Goal: Book appointment/travel/reservation

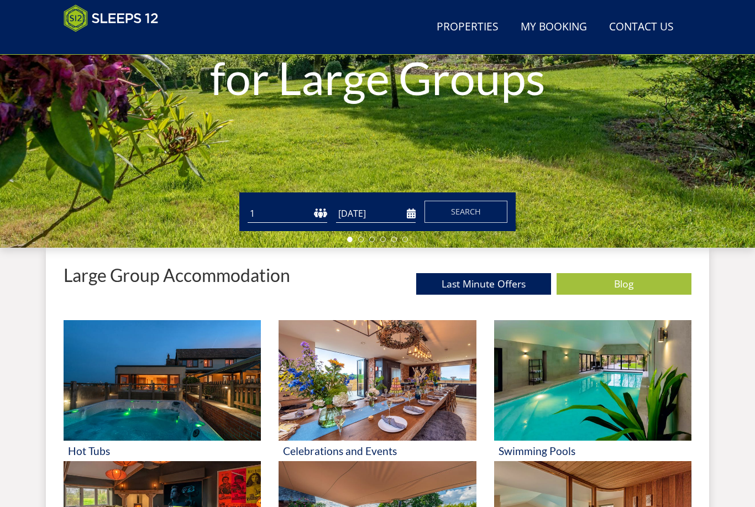
scroll to position [230, 0]
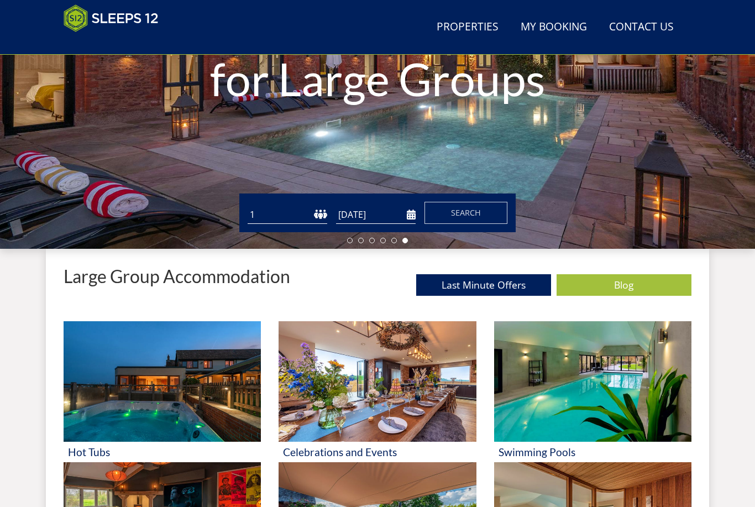
click at [469, 30] on link "Properties" at bounding box center [467, 27] width 71 height 25
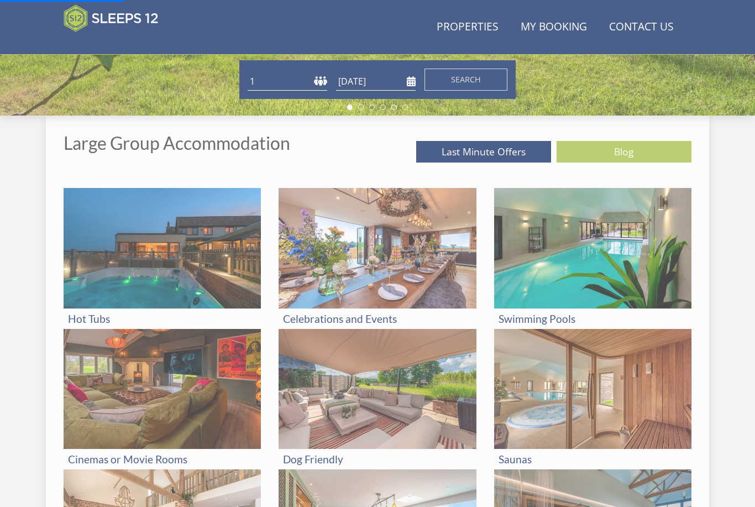
scroll to position [368, 0]
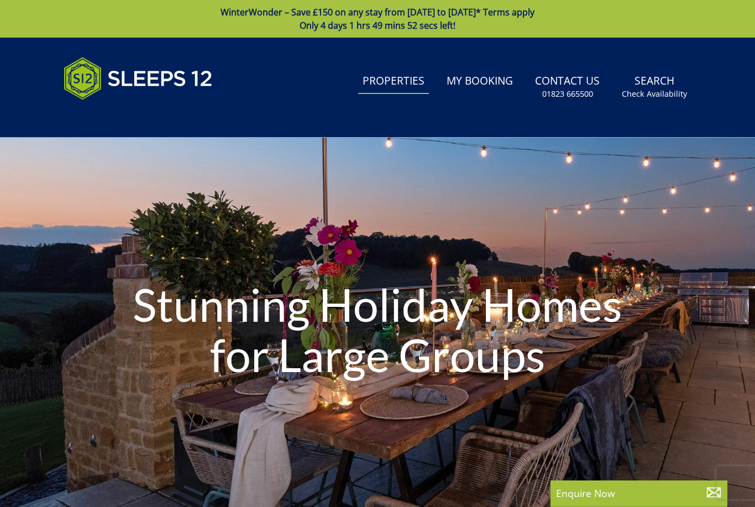
click at [694, 341] on div "Stunning Holiday Homes for Large Groups" at bounding box center [377, 331] width 755 height 148
click at [655, 85] on link "Search Check Availability" at bounding box center [654, 87] width 74 height 36
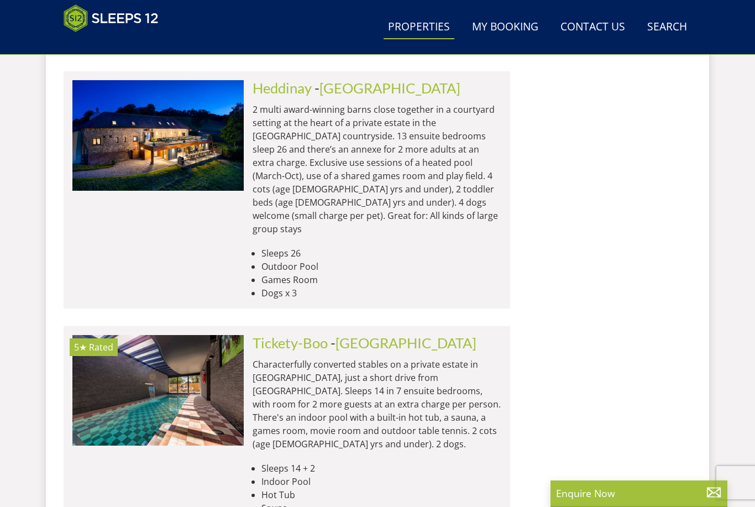
scroll to position [4426, 0]
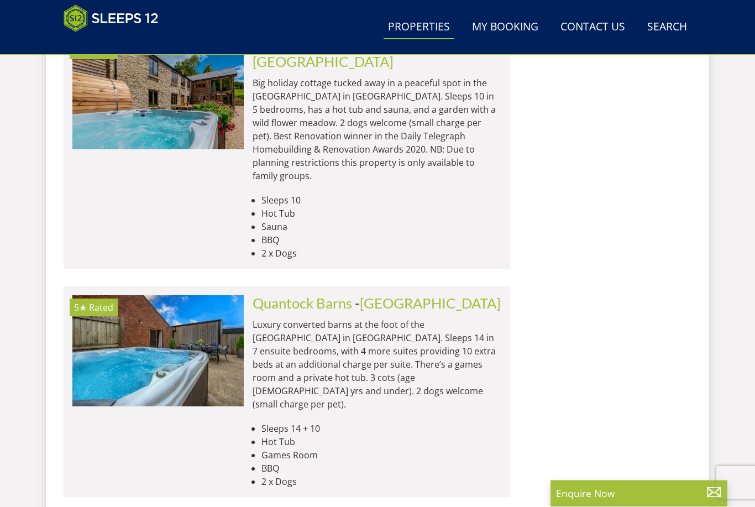
scroll to position [6503, 0]
click at [674, 29] on link "Search Check Availability" at bounding box center [667, 27] width 49 height 25
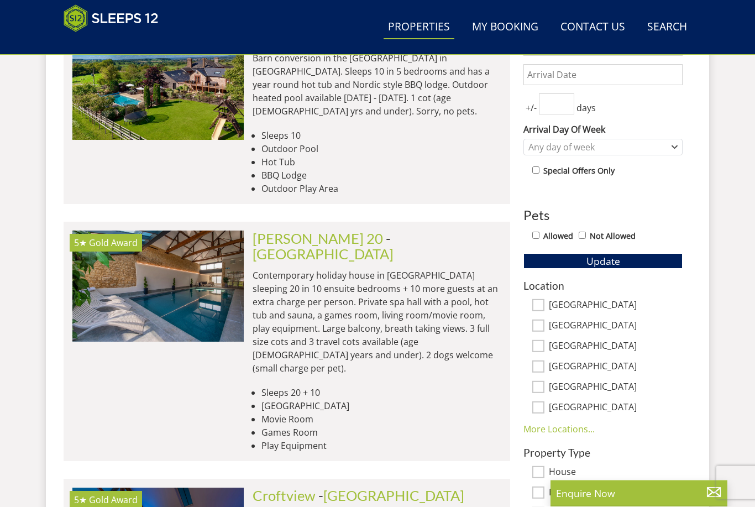
scroll to position [514, 0]
click at [543, 326] on input "[GEOGRAPHIC_DATA]" at bounding box center [538, 325] width 12 height 12
checkbox input "true"
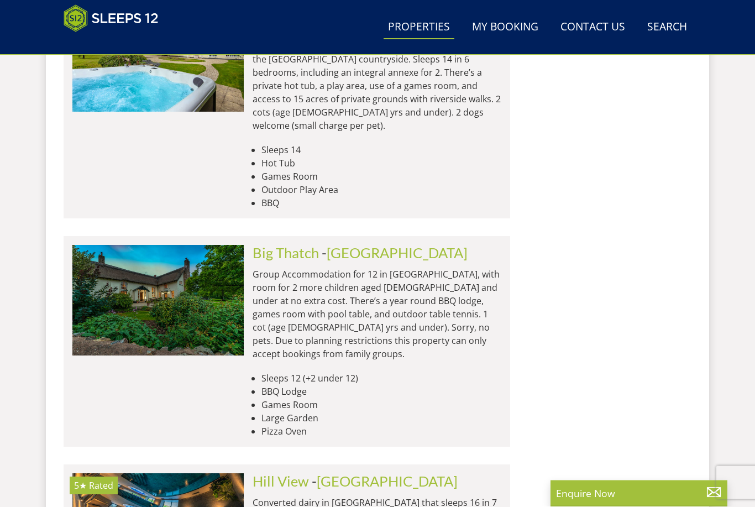
scroll to position [2611, 0]
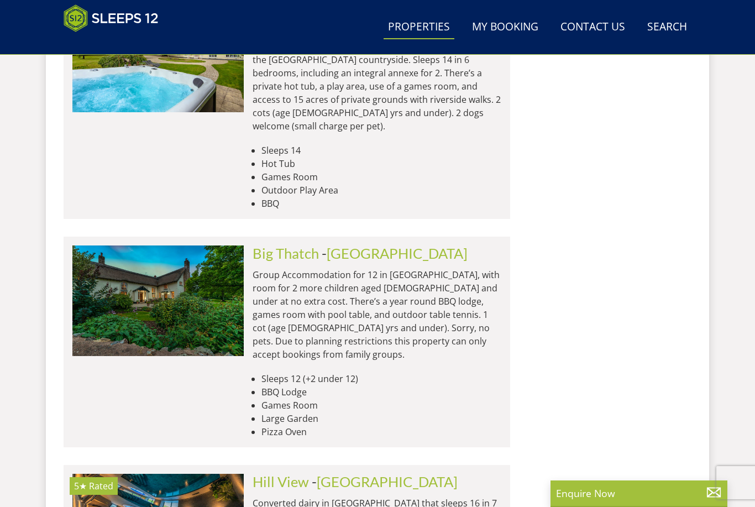
click at [345, 473] on link "[GEOGRAPHIC_DATA]" at bounding box center [387, 481] width 141 height 17
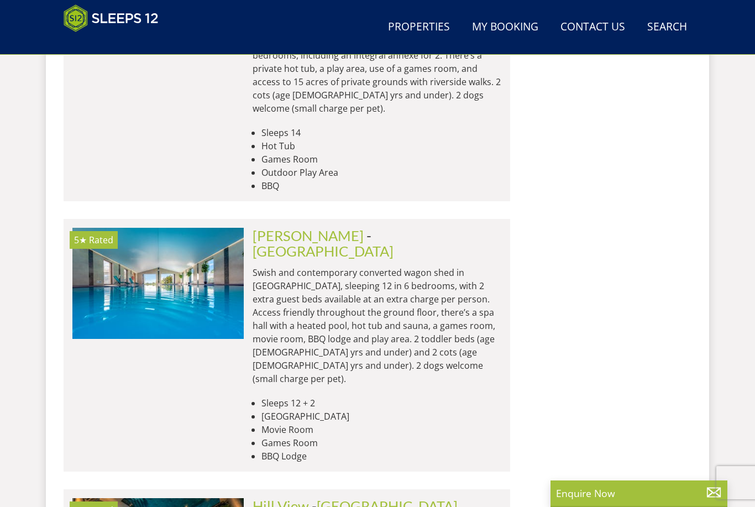
scroll to position [2452, 0]
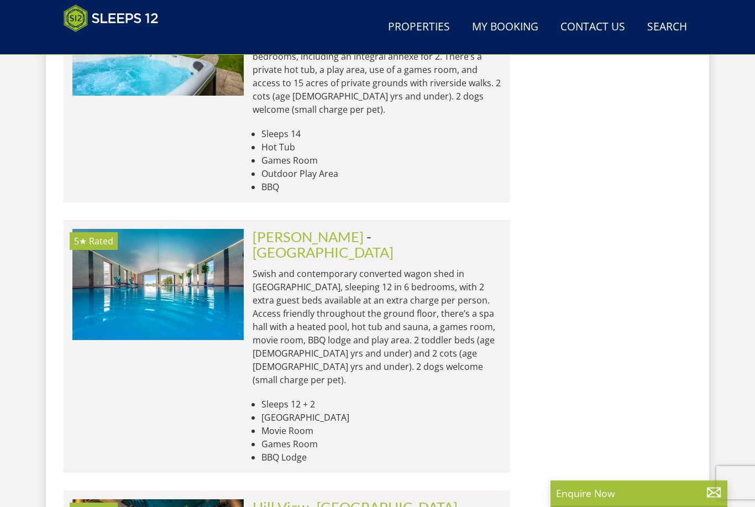
click at [329, 499] on link "[GEOGRAPHIC_DATA]" at bounding box center [387, 507] width 141 height 17
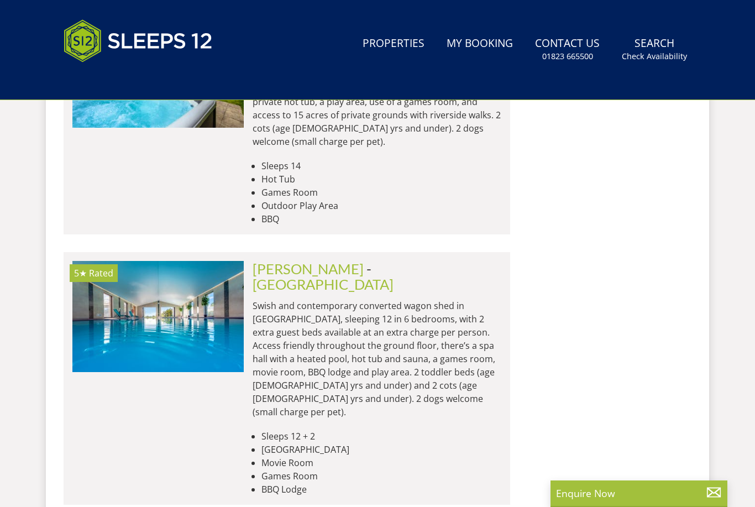
scroll to position [0, 0]
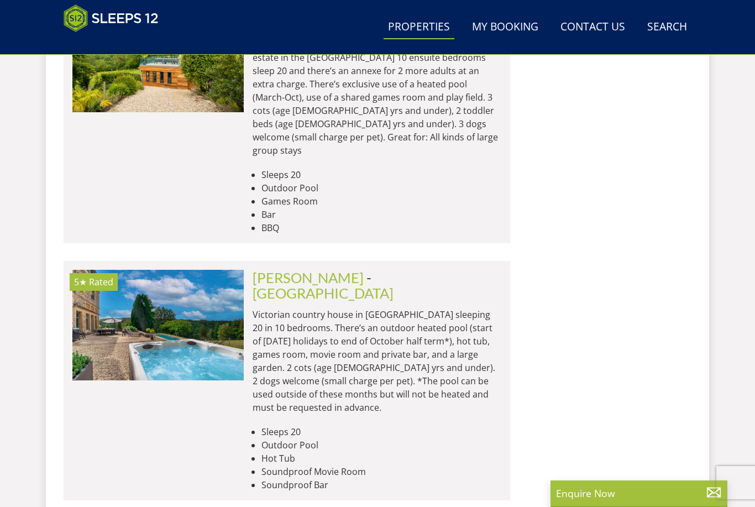
scroll to position [4079, 0]
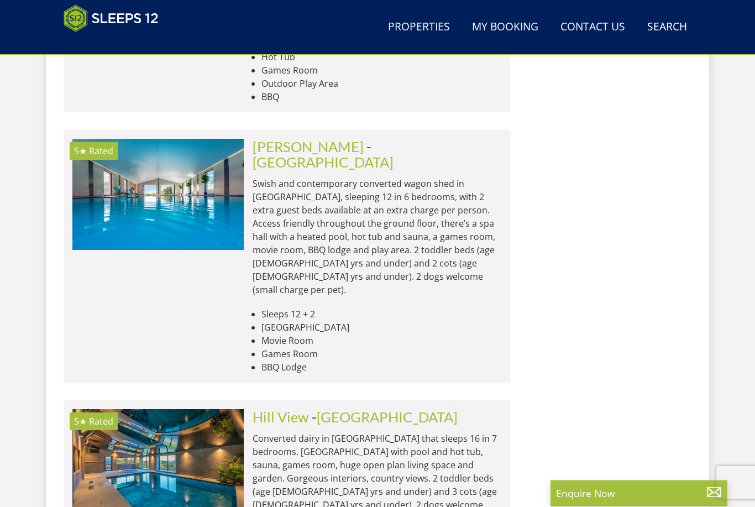
scroll to position [2542, 0]
click at [181, 409] on img at bounding box center [157, 464] width 171 height 111
